Goal: Book appointment/travel/reservation

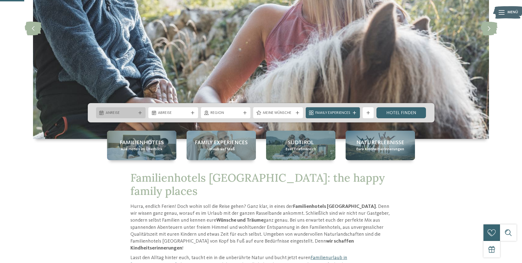
click at [135, 111] on span "Anreise" at bounding box center [121, 113] width 31 height 6
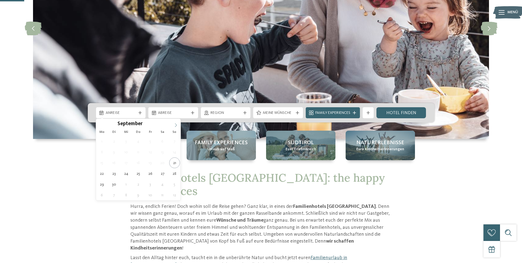
click at [177, 125] on icon at bounding box center [176, 125] width 4 height 4
type input "****"
click at [177, 125] on icon at bounding box center [176, 125] width 4 height 4
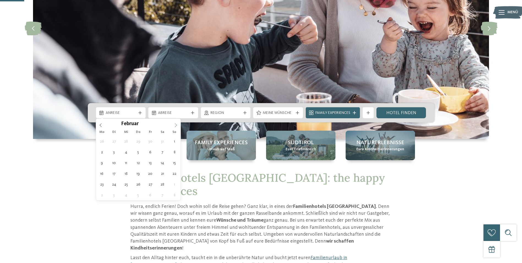
click at [177, 125] on icon at bounding box center [176, 125] width 4 height 4
type div "[DATE]"
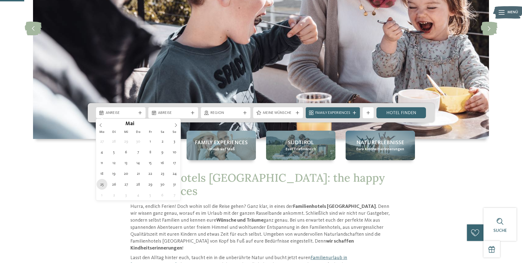
type input "****"
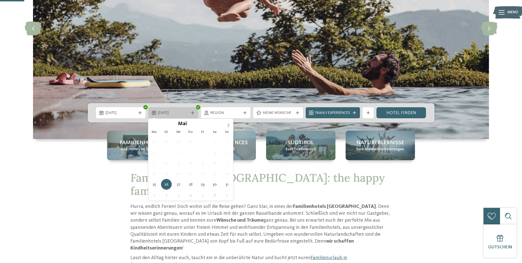
click at [191, 113] on icon at bounding box center [192, 112] width 3 height 3
click at [229, 124] on icon at bounding box center [229, 125] width 4 height 4
type div "[DATE]"
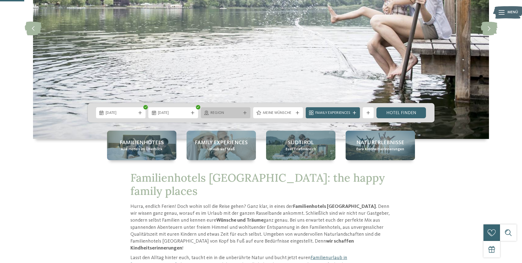
click at [245, 114] on icon at bounding box center [244, 112] width 3 height 3
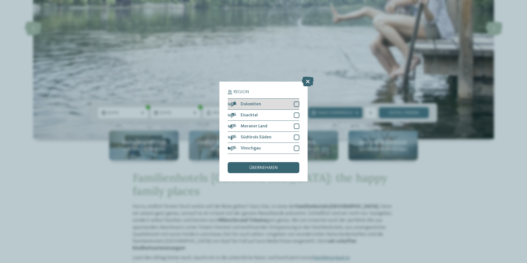
click at [297, 103] on div at bounding box center [297, 104] width 6 height 6
click at [295, 113] on div at bounding box center [297, 115] width 6 height 6
click at [296, 125] on div at bounding box center [297, 126] width 6 height 6
click at [296, 137] on div at bounding box center [297, 137] width 6 height 6
click at [298, 154] on div "Region Dolomiten [GEOGRAPHIC_DATA]" at bounding box center [264, 131] width 72 height 83
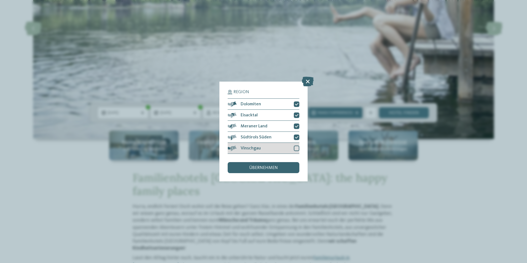
click at [298, 150] on div at bounding box center [297, 148] width 6 height 6
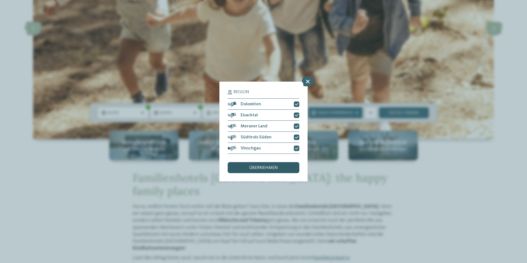
click at [262, 167] on span "übernehmen" at bounding box center [263, 168] width 29 height 4
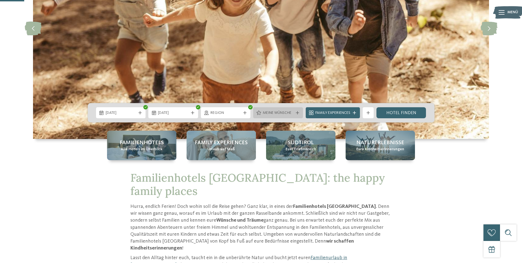
click at [280, 110] on span "Meine Wünsche" at bounding box center [278, 113] width 31 height 6
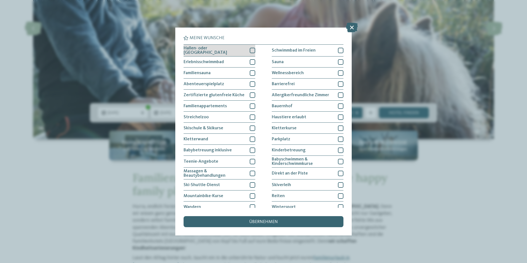
click at [252, 48] on div at bounding box center [253, 51] width 6 height 6
click at [252, 62] on div at bounding box center [253, 62] width 6 height 6
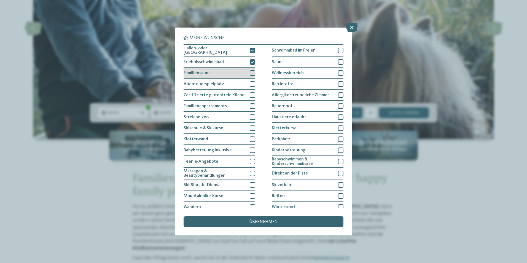
click at [250, 70] on div at bounding box center [253, 73] width 6 height 6
click at [248, 82] on div "Abenteuerspielplatz" at bounding box center [219, 83] width 72 height 11
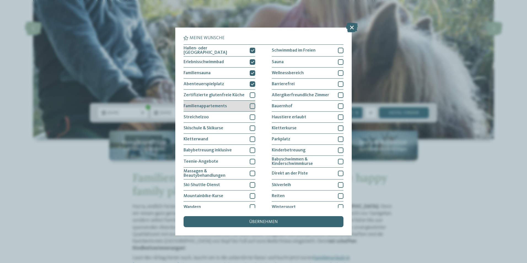
click at [250, 106] on div at bounding box center [253, 106] width 6 height 6
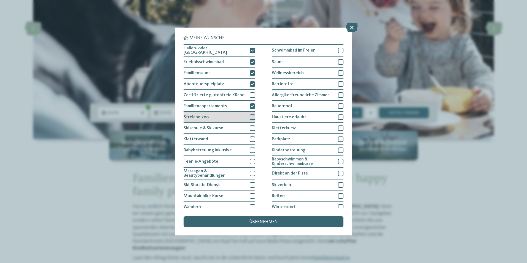
click at [250, 115] on div at bounding box center [253, 117] width 6 height 6
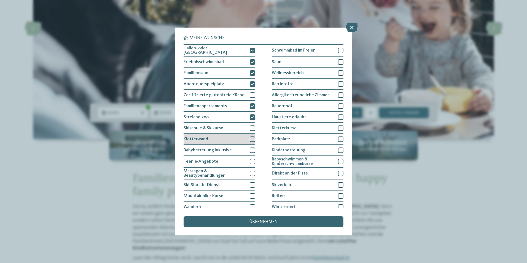
click at [250, 139] on div at bounding box center [253, 139] width 6 height 6
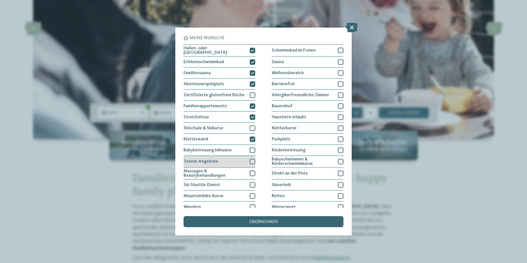
click at [250, 159] on div at bounding box center [253, 162] width 6 height 6
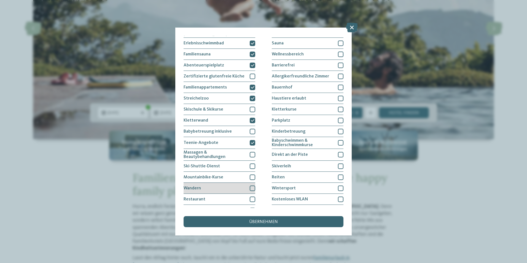
scroll to position [26, 0]
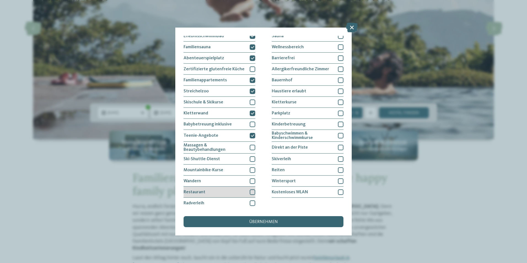
click at [251, 191] on div at bounding box center [253, 192] width 6 height 6
click at [338, 192] on div at bounding box center [341, 192] width 6 height 6
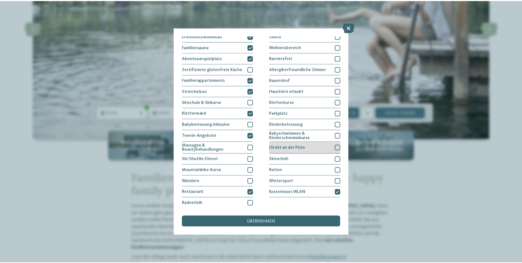
scroll to position [0, 0]
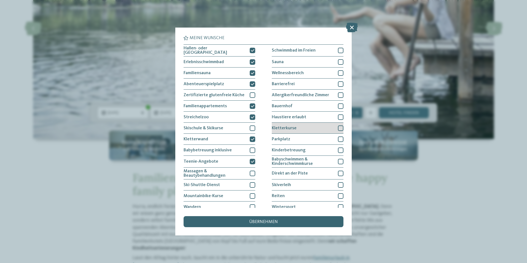
click at [339, 127] on div at bounding box center [341, 128] width 6 height 6
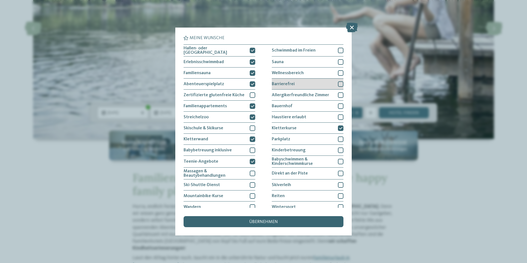
click at [339, 84] on div at bounding box center [341, 84] width 6 height 6
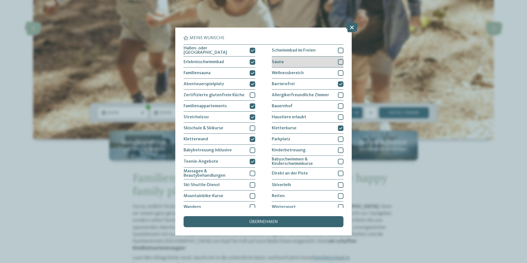
click at [338, 60] on div at bounding box center [341, 62] width 6 height 6
click at [338, 50] on div at bounding box center [341, 51] width 6 height 6
click at [214, 221] on div "übernehmen" at bounding box center [263, 221] width 160 height 11
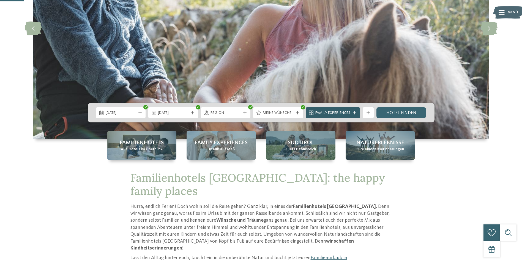
click at [330, 110] on span "Family Experiences" at bounding box center [333, 113] width 35 height 6
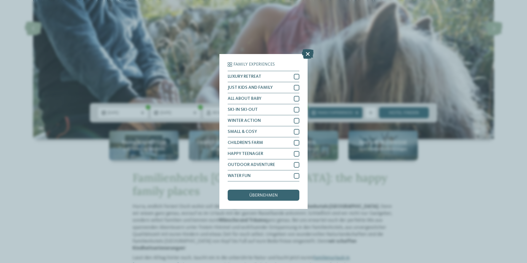
click at [310, 54] on icon at bounding box center [308, 54] width 12 height 10
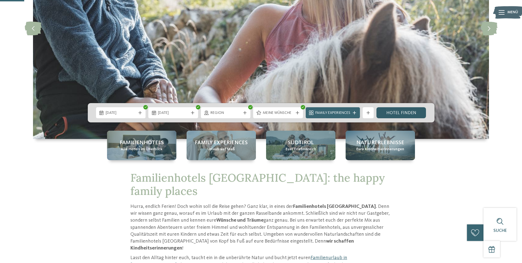
click at [403, 112] on link "Hotel finden" at bounding box center [402, 112] width 50 height 11
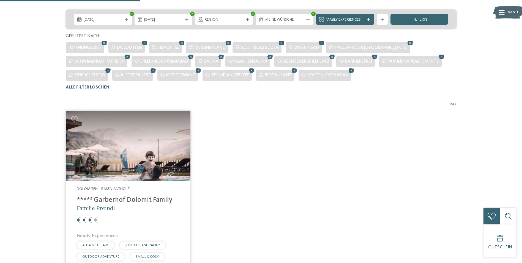
scroll to position [126, 0]
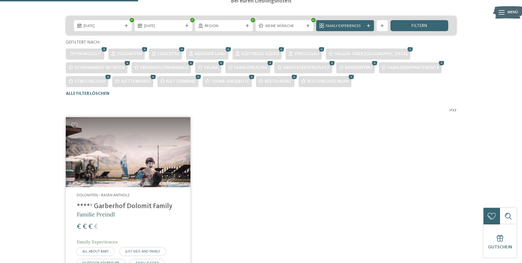
click at [98, 159] on img at bounding box center [128, 152] width 125 height 70
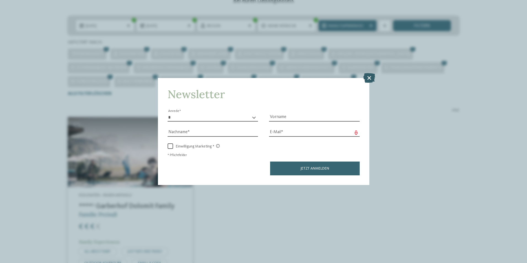
click at [368, 76] on icon at bounding box center [369, 78] width 12 height 10
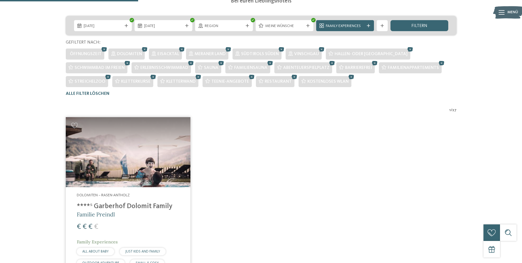
click at [137, 155] on img at bounding box center [128, 152] width 125 height 70
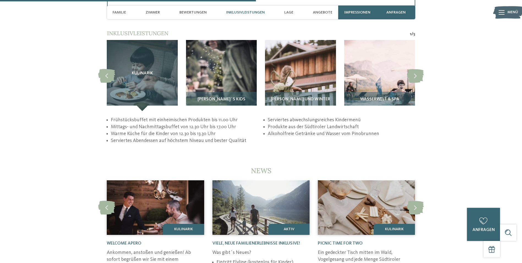
scroll to position [1102, 0]
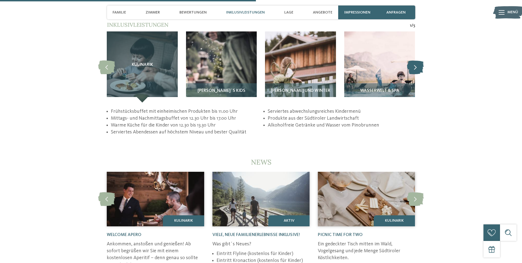
click at [413, 62] on icon at bounding box center [415, 67] width 17 height 14
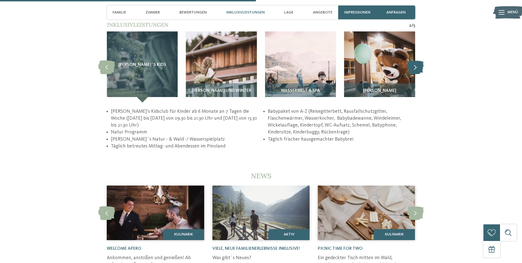
click at [413, 62] on icon at bounding box center [415, 67] width 17 height 14
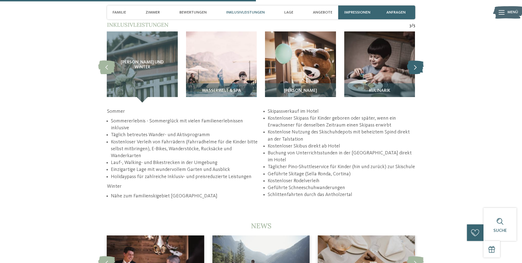
click at [413, 62] on icon at bounding box center [415, 67] width 17 height 14
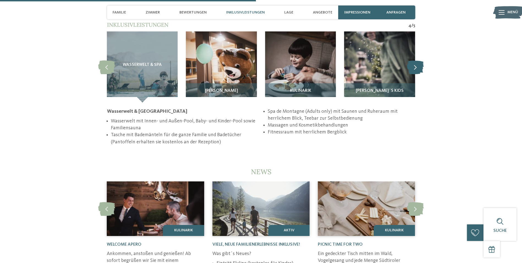
click at [413, 62] on icon at bounding box center [415, 67] width 17 height 14
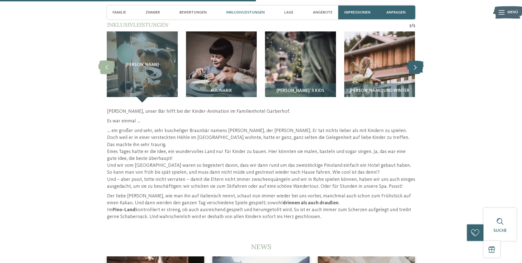
click at [413, 62] on icon at bounding box center [415, 67] width 17 height 14
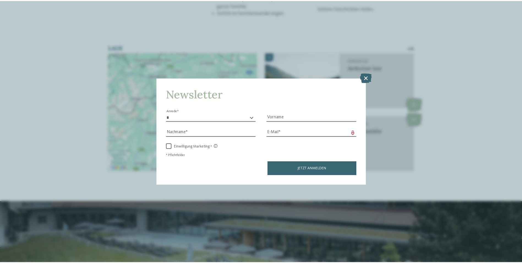
scroll to position [1350, 0]
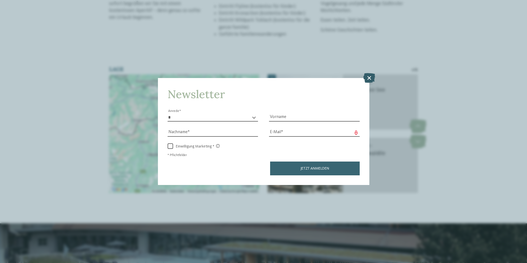
click at [368, 78] on icon at bounding box center [369, 78] width 12 height 10
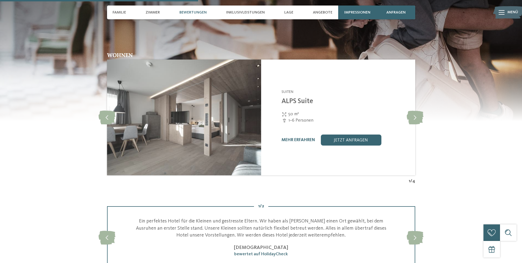
scroll to position [854, 0]
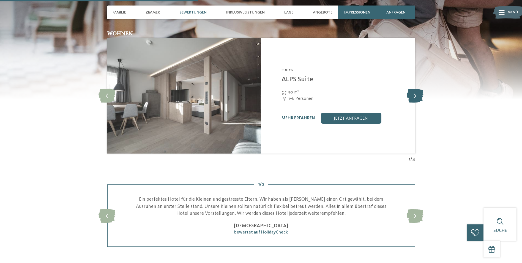
click at [417, 91] on icon at bounding box center [415, 96] width 17 height 14
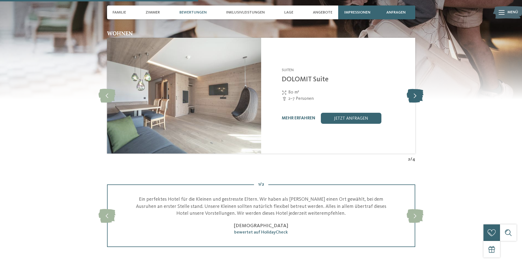
click at [417, 91] on icon at bounding box center [415, 96] width 17 height 14
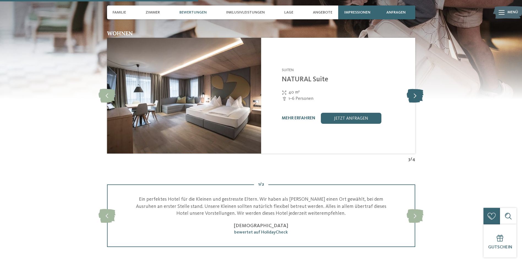
click at [417, 91] on icon at bounding box center [415, 96] width 17 height 14
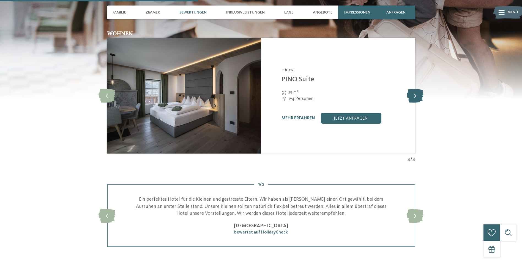
click at [417, 91] on icon at bounding box center [415, 96] width 17 height 14
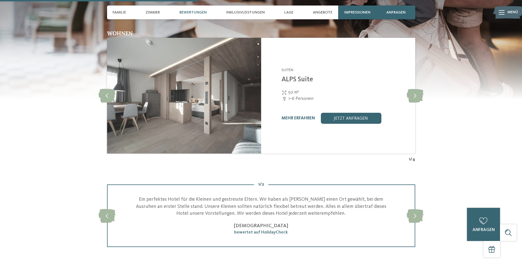
click at [282, 113] on div "mehr erfahren jetzt anfragen" at bounding box center [345, 118] width 127 height 11
click at [289, 113] on div "mehr erfahren jetzt anfragen" at bounding box center [345, 118] width 127 height 11
click at [290, 116] on link "mehr erfahren" at bounding box center [299, 118] width 34 height 4
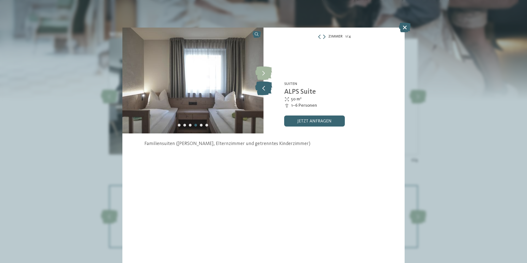
click at [267, 88] on icon at bounding box center [263, 88] width 17 height 14
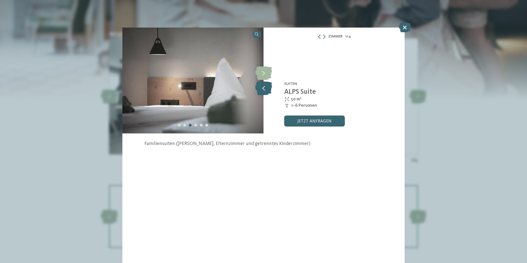
click at [267, 88] on icon at bounding box center [263, 88] width 17 height 14
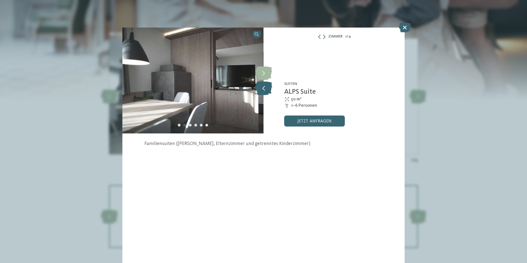
click at [267, 88] on icon at bounding box center [263, 88] width 17 height 14
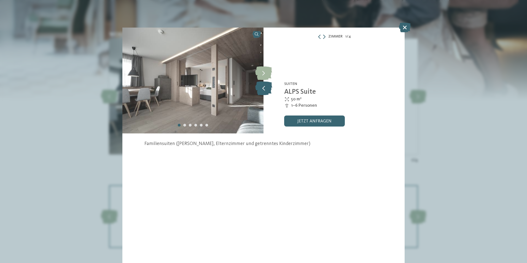
click at [267, 88] on icon at bounding box center [263, 88] width 17 height 14
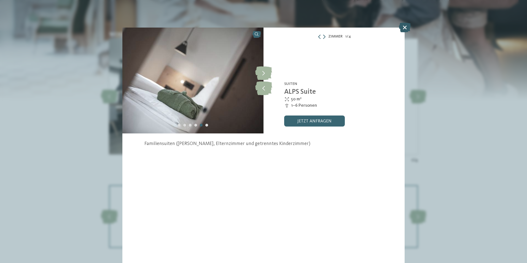
click at [399, 27] on icon at bounding box center [405, 28] width 12 height 10
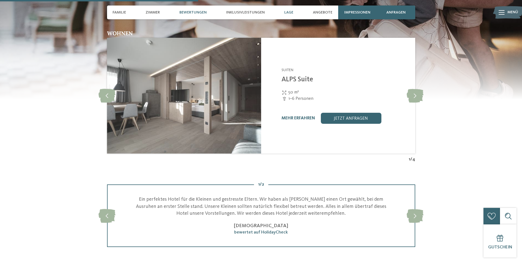
click at [288, 13] on span "Lage" at bounding box center [289, 12] width 9 height 5
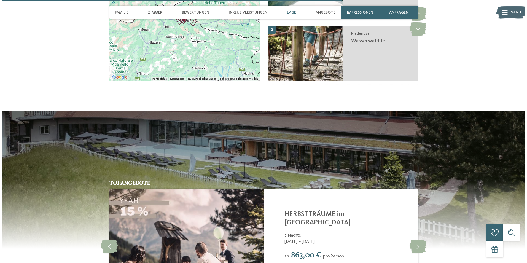
scroll to position [1461, 0]
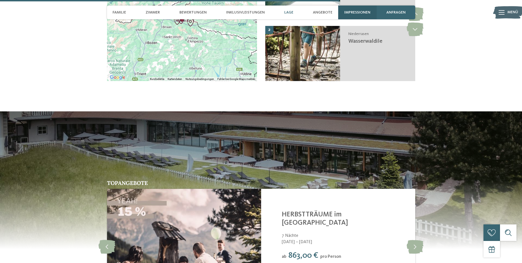
click at [361, 9] on div "Impressionen" at bounding box center [358, 13] width 39 height 14
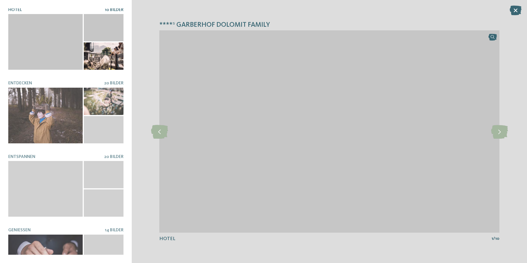
scroll to position [0, 0]
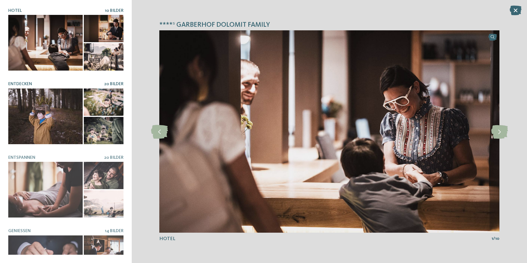
click at [39, 85] on h5 "Entdecken" at bounding box center [56, 84] width 96 height 5
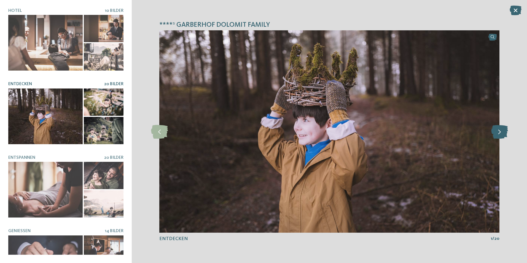
click at [500, 135] on icon at bounding box center [499, 131] width 17 height 14
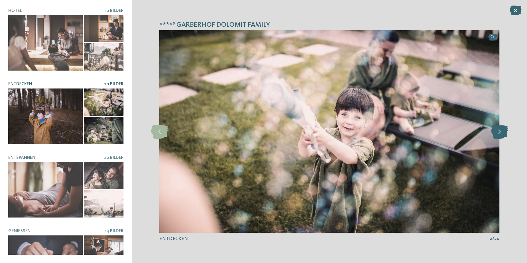
click at [500, 135] on icon at bounding box center [499, 131] width 17 height 14
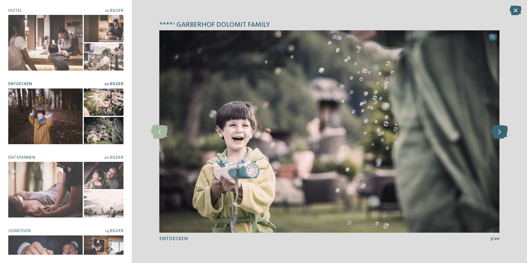
click at [500, 135] on icon at bounding box center [499, 131] width 17 height 14
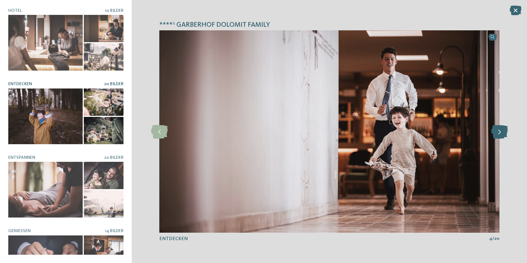
click at [500, 135] on icon at bounding box center [499, 131] width 17 height 14
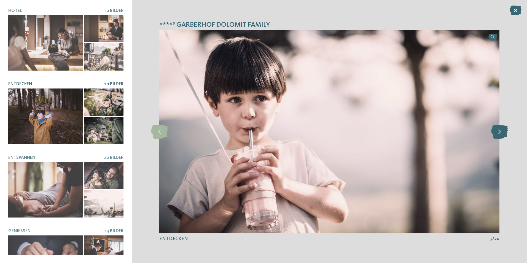
click at [500, 135] on icon at bounding box center [499, 131] width 17 height 14
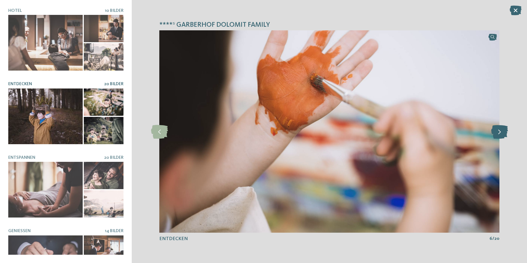
click at [500, 135] on icon at bounding box center [499, 131] width 17 height 14
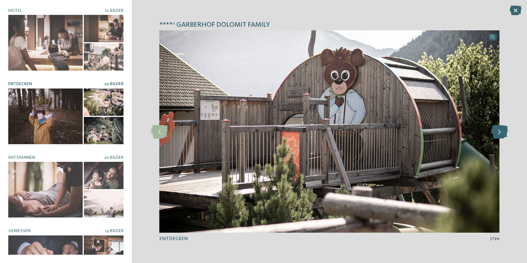
click at [500, 135] on icon at bounding box center [499, 131] width 17 height 14
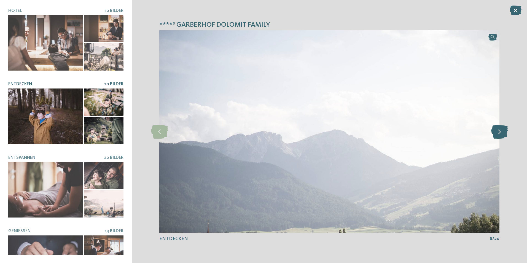
click at [500, 135] on icon at bounding box center [499, 131] width 17 height 14
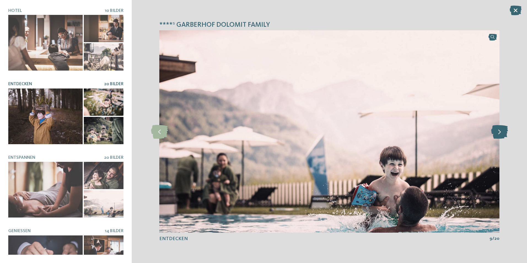
click at [500, 135] on icon at bounding box center [499, 131] width 17 height 14
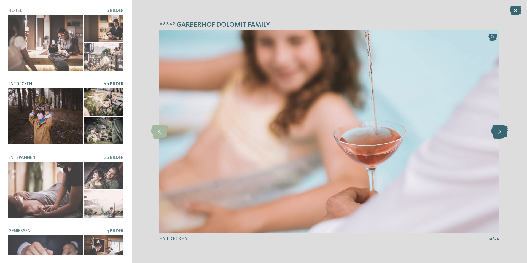
click at [500, 135] on icon at bounding box center [499, 131] width 17 height 14
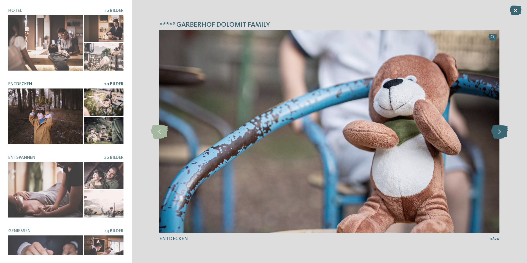
click at [500, 135] on icon at bounding box center [499, 131] width 17 height 14
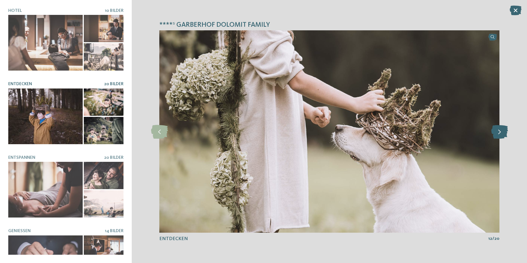
click at [500, 135] on icon at bounding box center [499, 131] width 17 height 14
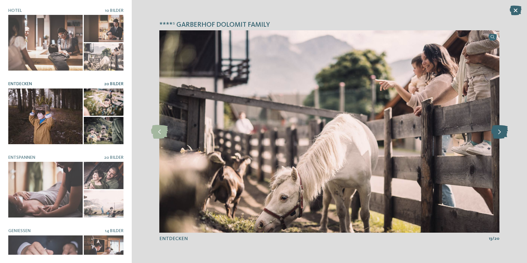
click at [500, 135] on icon at bounding box center [499, 131] width 17 height 14
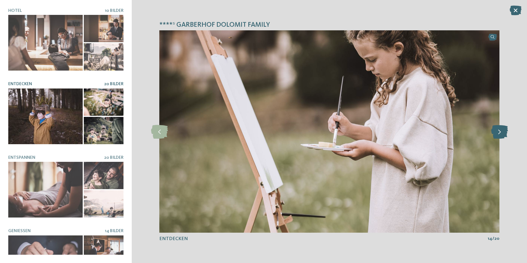
click at [500, 135] on icon at bounding box center [499, 131] width 17 height 14
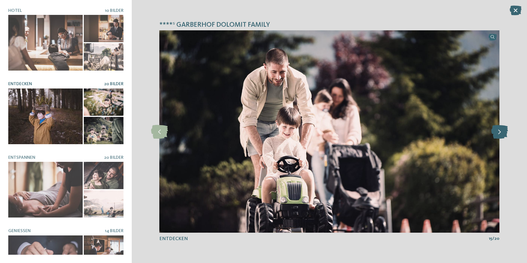
click at [500, 135] on icon at bounding box center [499, 131] width 17 height 14
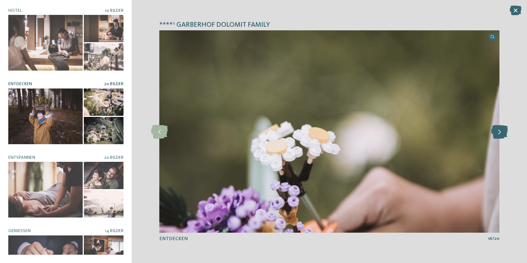
click at [500, 135] on icon at bounding box center [499, 131] width 17 height 14
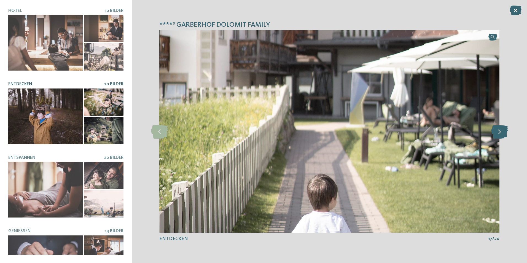
click at [500, 135] on icon at bounding box center [499, 131] width 17 height 14
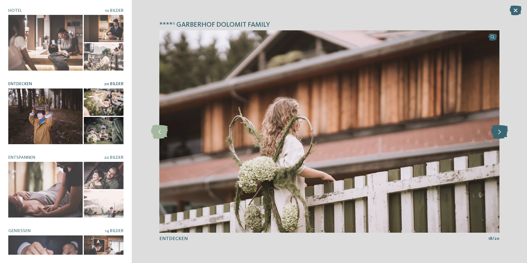
click at [500, 135] on icon at bounding box center [499, 131] width 17 height 14
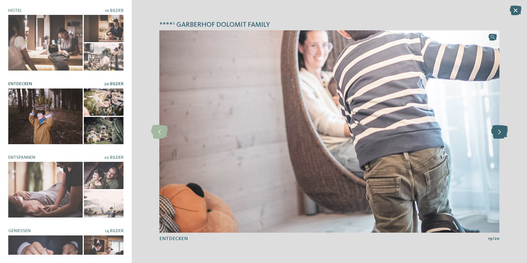
click at [500, 135] on icon at bounding box center [499, 131] width 17 height 14
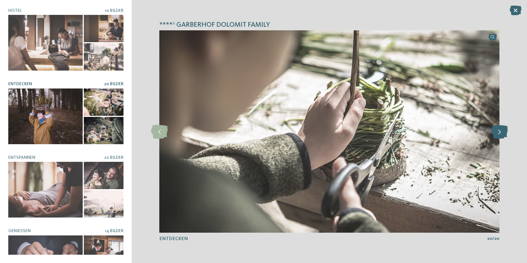
click at [500, 135] on icon at bounding box center [499, 131] width 17 height 14
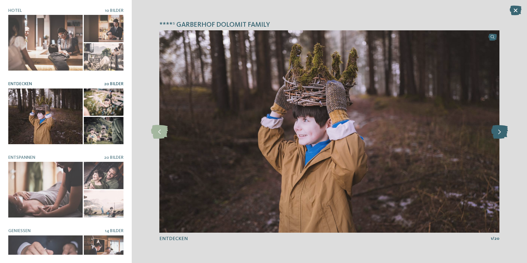
click at [500, 135] on icon at bounding box center [499, 131] width 17 height 14
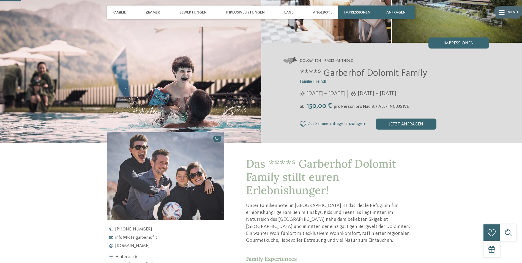
scroll to position [110, 0]
